Goal: Information Seeking & Learning: Learn about a topic

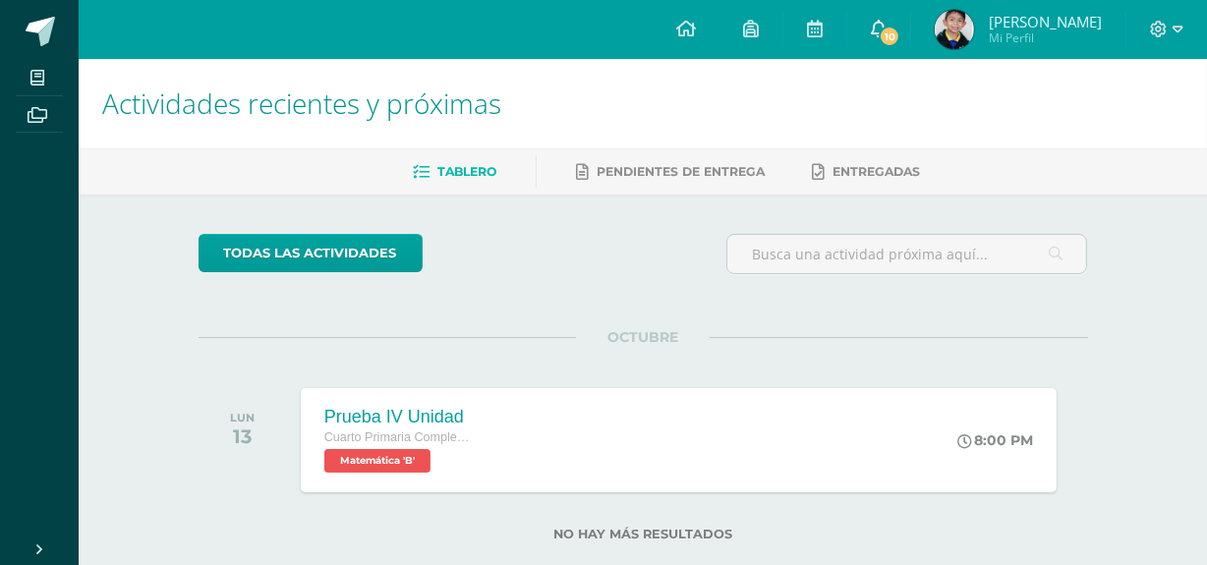
click at [886, 23] on icon at bounding box center [879, 29] width 16 height 18
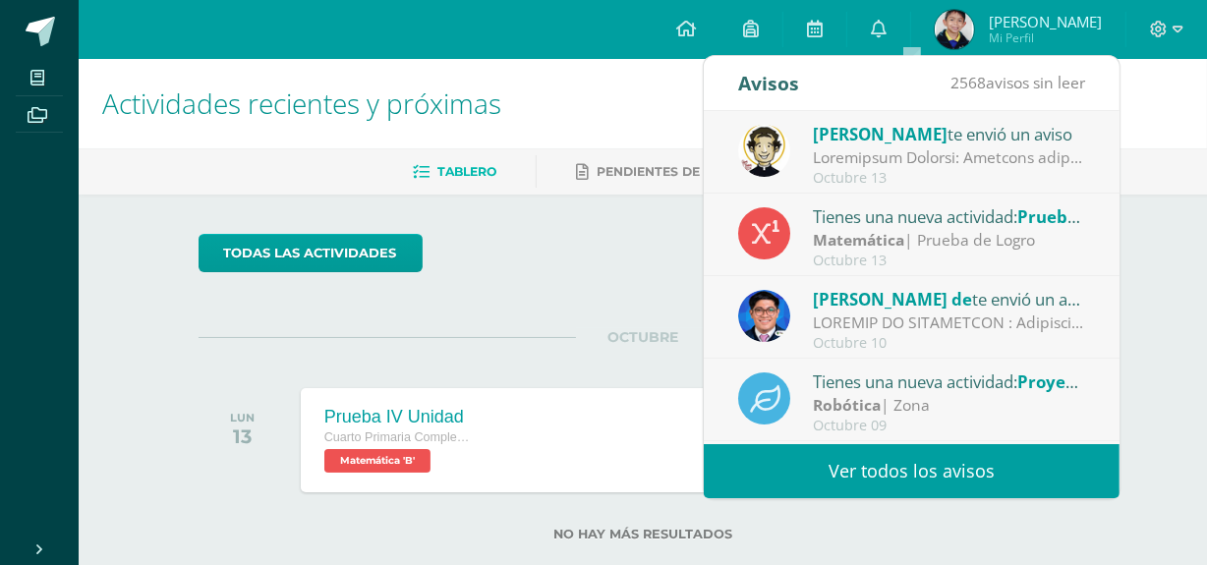
click at [954, 155] on div at bounding box center [949, 157] width 273 height 23
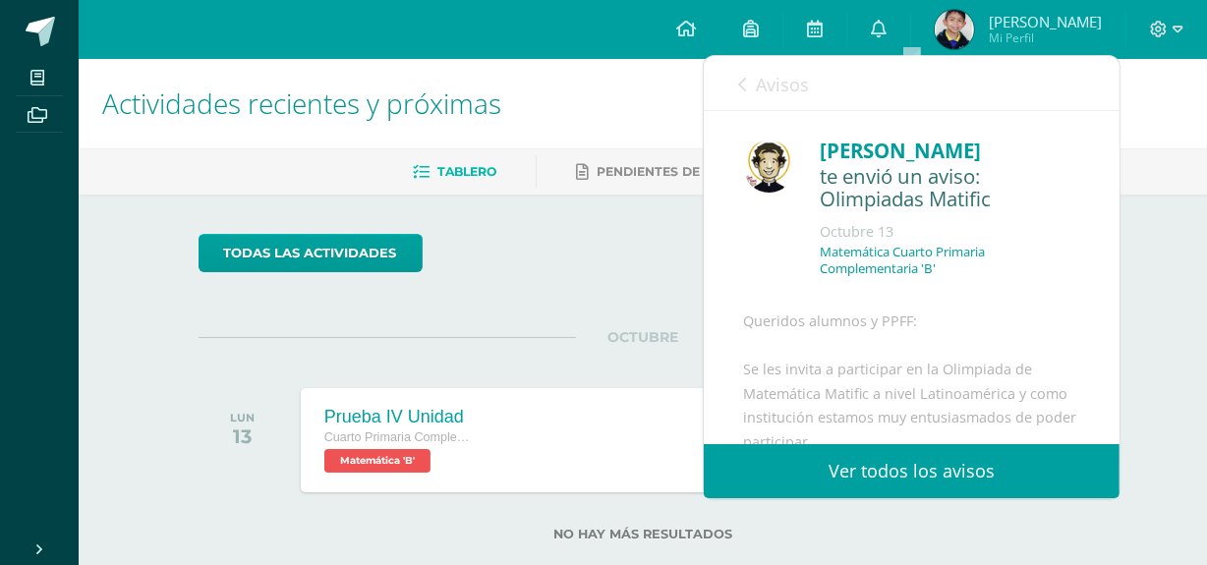
drag, startPoint x: 1097, startPoint y: 174, endPoint x: 1101, endPoint y: 197, distance: 22.9
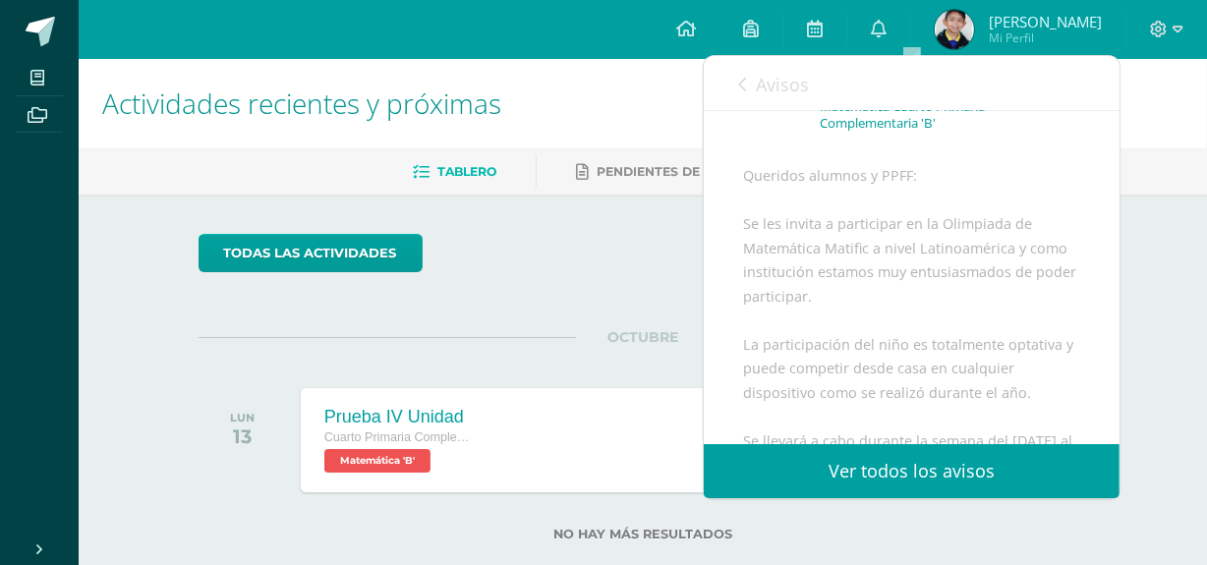
scroll to position [153, 0]
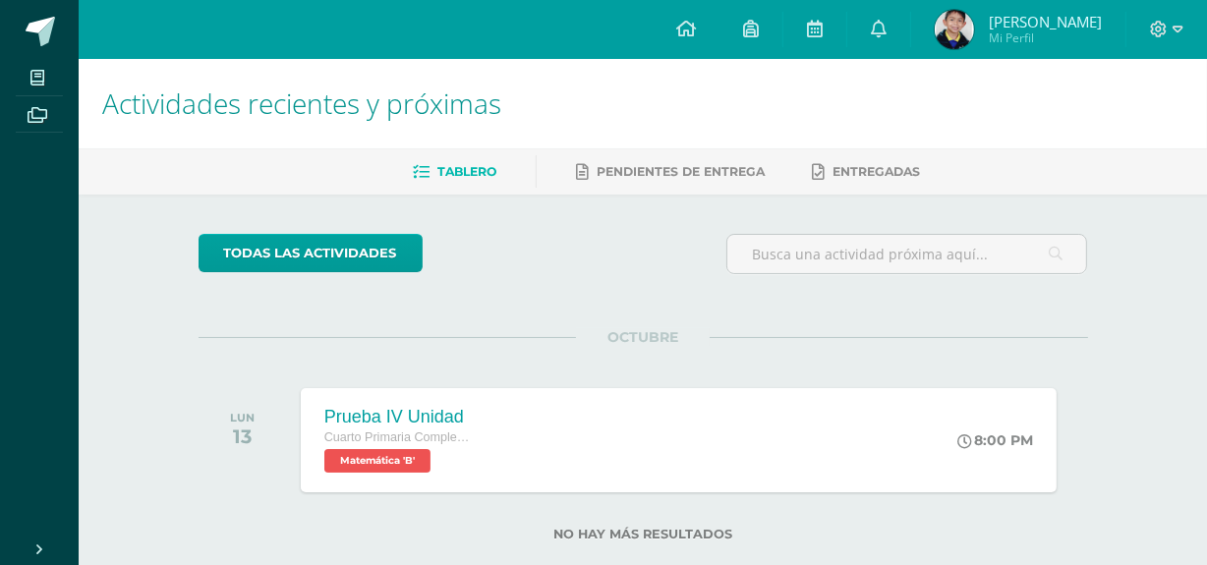
click at [1123, 227] on div "todas las Actividades No tienes actividades Échale un vistazo a los demás perío…" at bounding box center [643, 400] width 968 height 410
click at [904, 49] on link "0" at bounding box center [878, 29] width 63 height 59
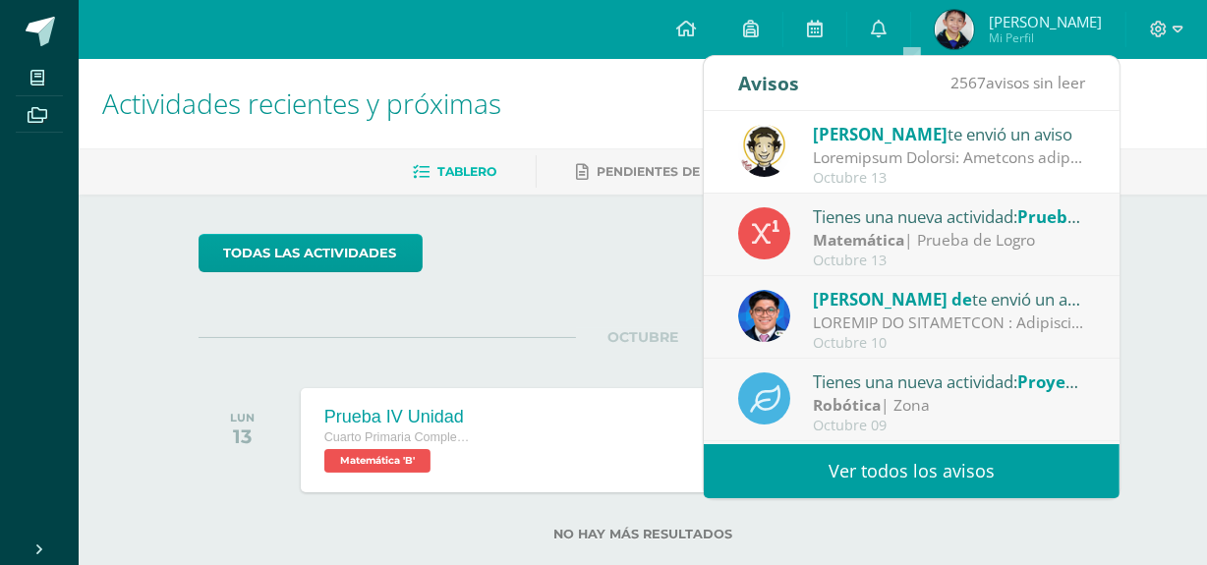
drag, startPoint x: 908, startPoint y: 138, endPoint x: 1036, endPoint y: 162, distance: 130.1
click at [1036, 162] on div at bounding box center [949, 157] width 273 height 23
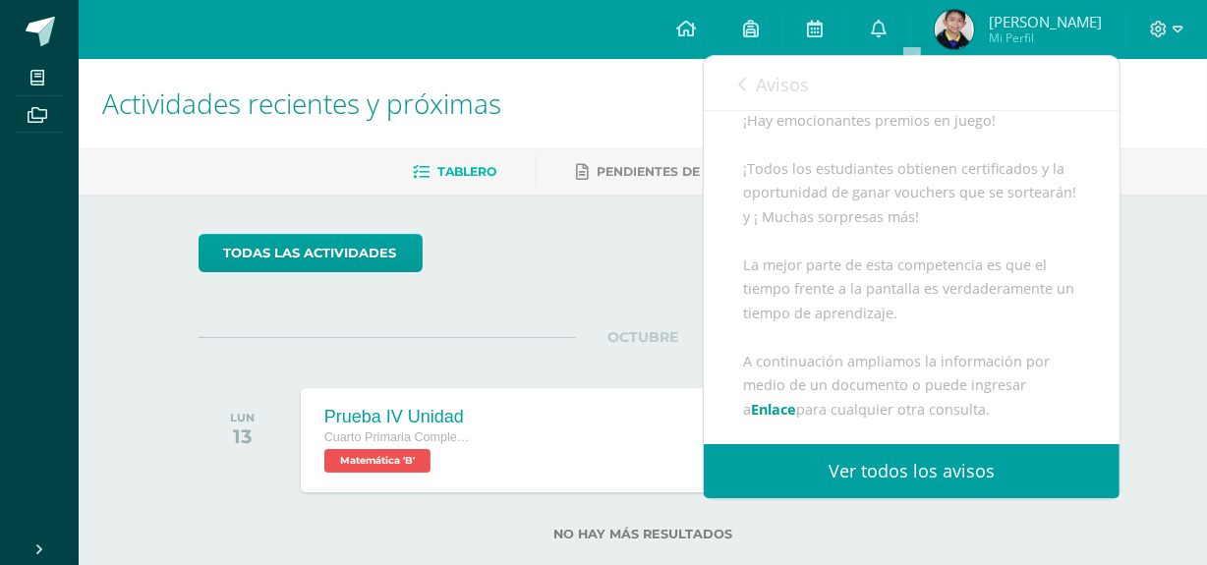
scroll to position [488, 0]
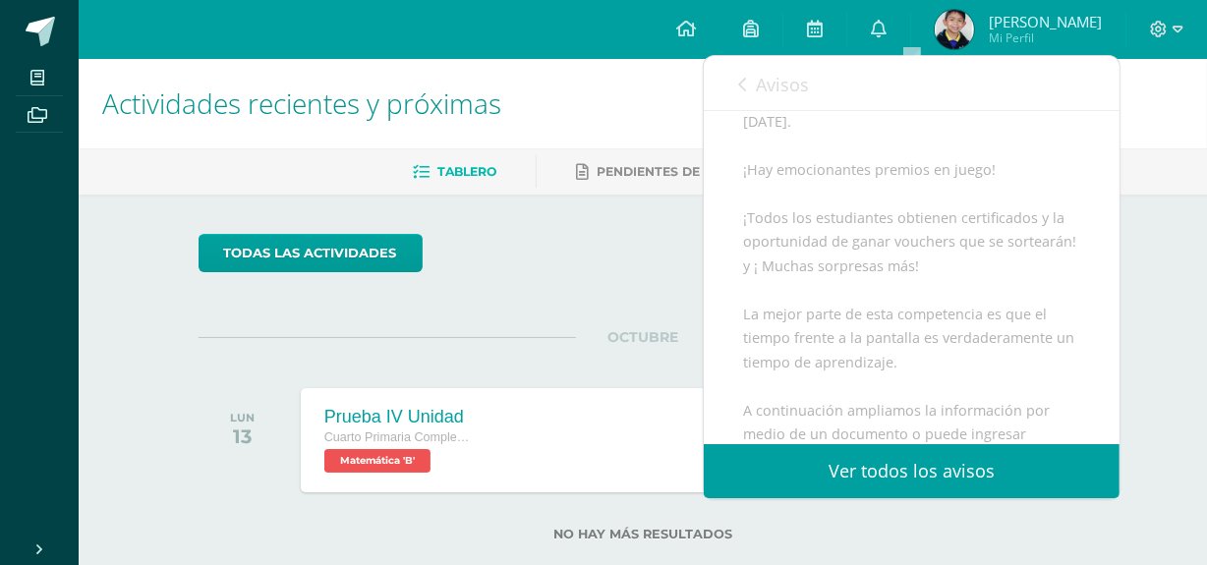
drag, startPoint x: 1106, startPoint y: 258, endPoint x: 1117, endPoint y: 259, distance: 11.8
click at [1113, 259] on div "[PERSON_NAME] te envió un aviso: Olimpiadas Matific [DATE] Matemática Cuarto Pr…" at bounding box center [912, 277] width 416 height 333
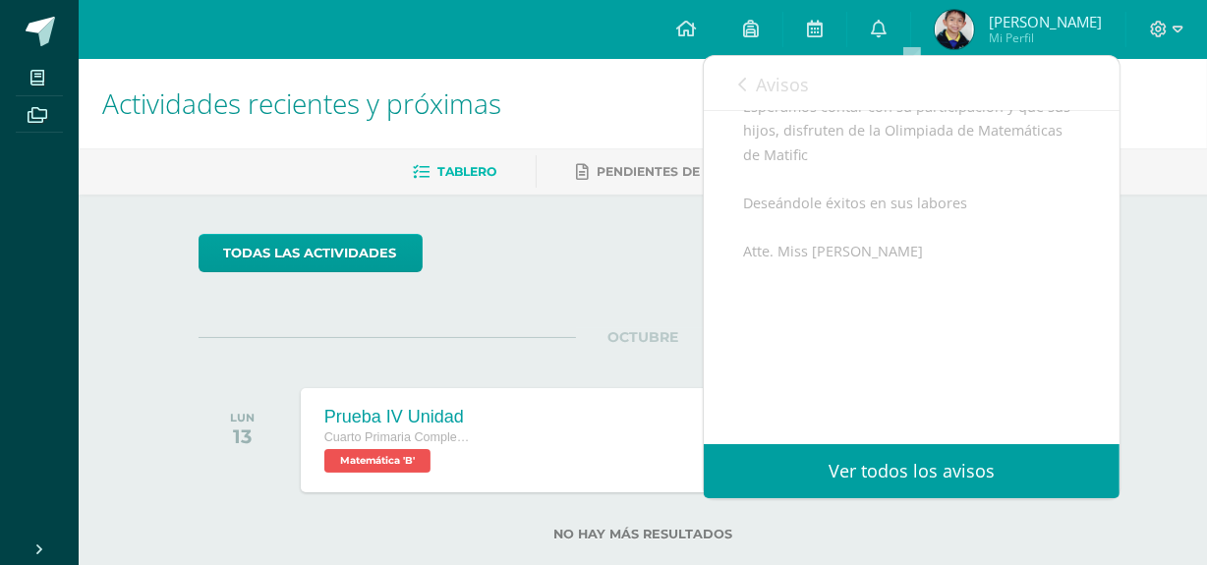
scroll to position [775, 0]
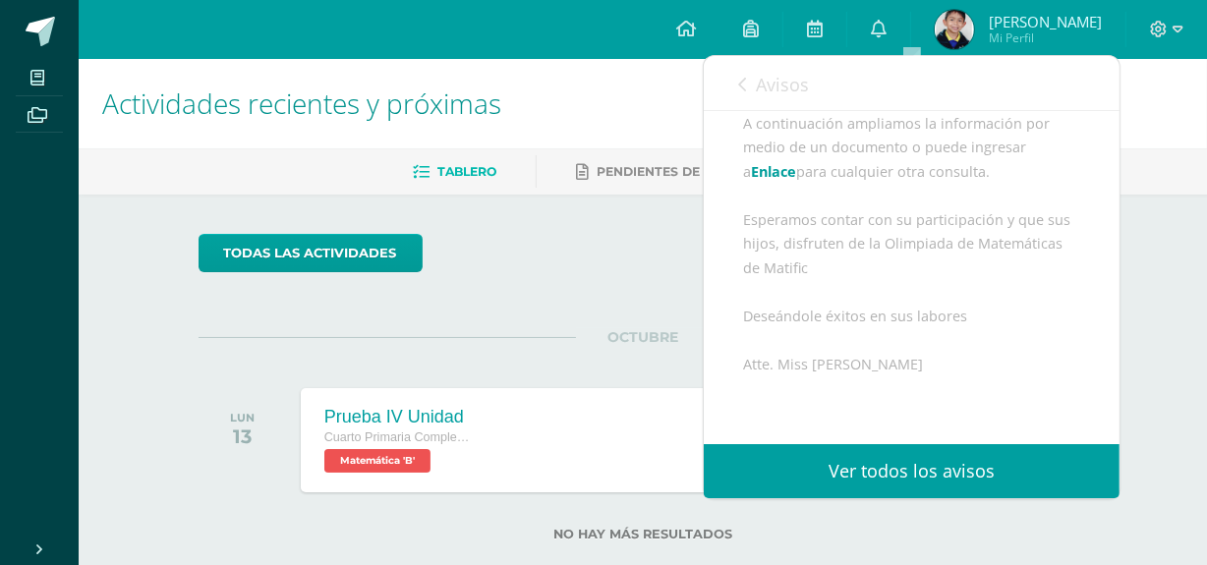
click at [755, 181] on link "Enlace" at bounding box center [773, 171] width 45 height 19
click at [775, 181] on link "Enlace" at bounding box center [773, 171] width 45 height 19
